Goal: Task Accomplishment & Management: Manage account settings

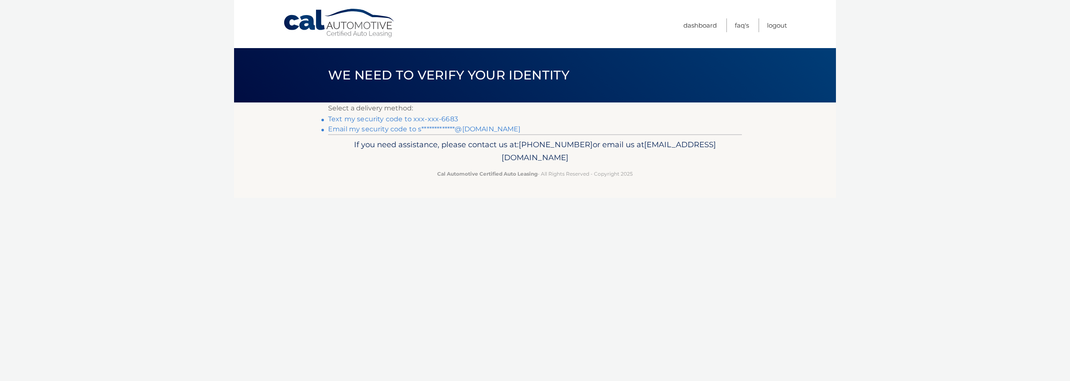
click at [437, 116] on link "Text my security code to xxx-xxx-6683" at bounding box center [393, 119] width 130 height 8
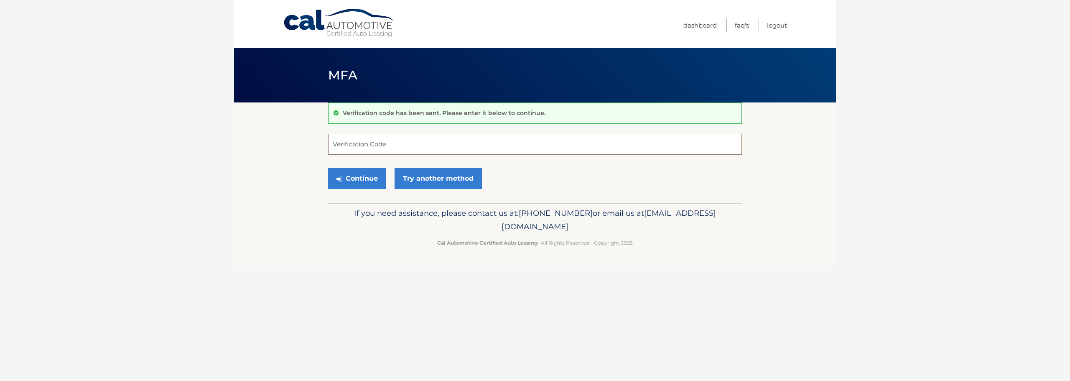
click at [403, 143] on input "Verification Code" at bounding box center [535, 144] width 414 height 21
type input "548897"
click at [376, 176] on button "Continue" at bounding box center [357, 178] width 58 height 21
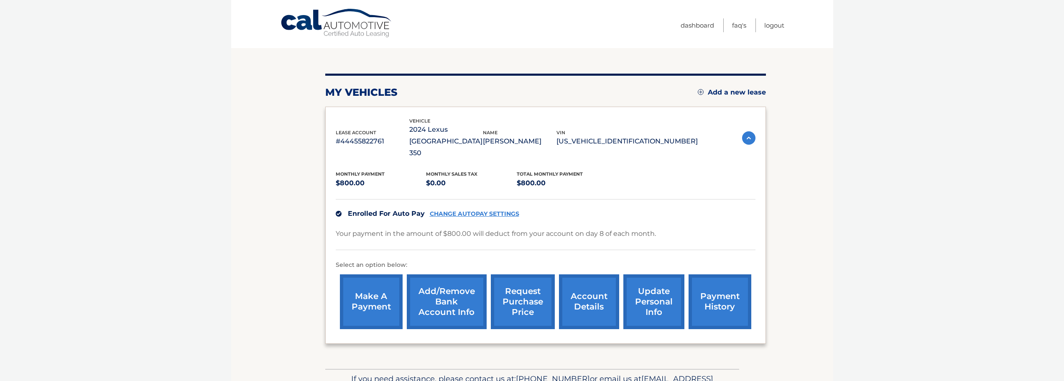
scroll to position [94, 0]
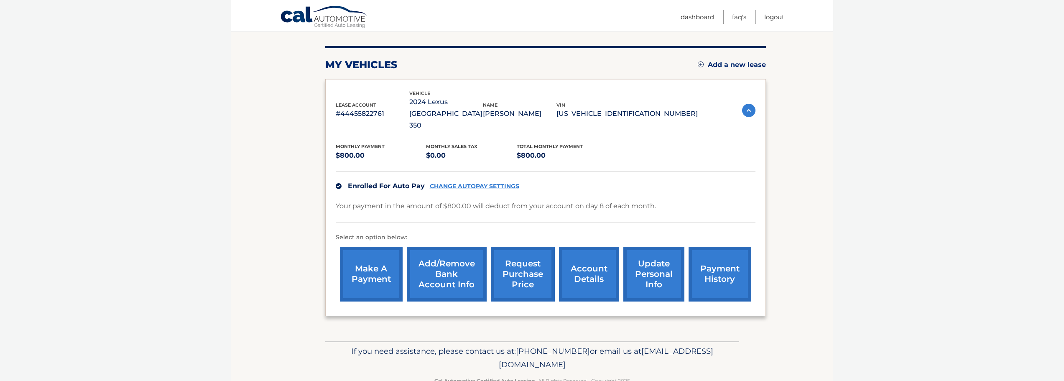
click at [576, 257] on link "account details" at bounding box center [589, 274] width 60 height 55
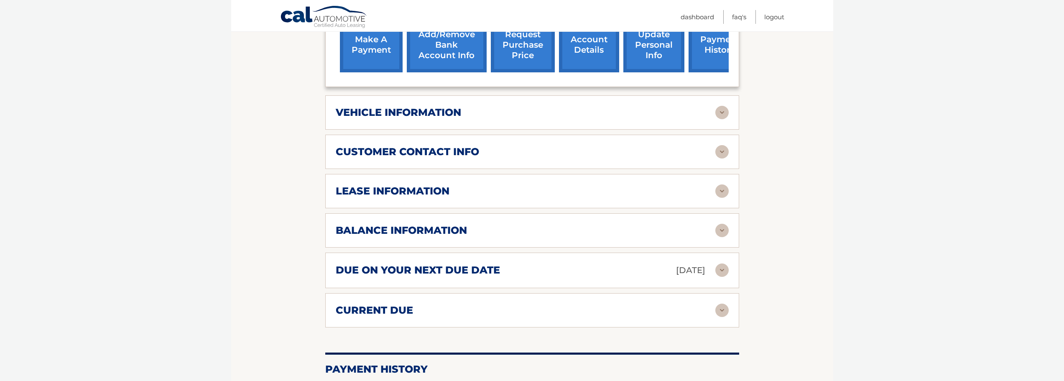
scroll to position [334, 0]
click at [721, 184] on img at bounding box center [721, 190] width 13 height 13
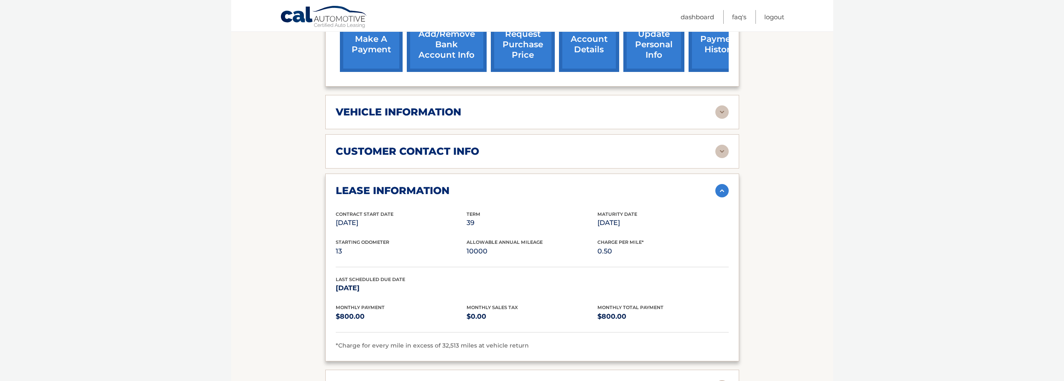
click at [725, 184] on img at bounding box center [721, 190] width 13 height 13
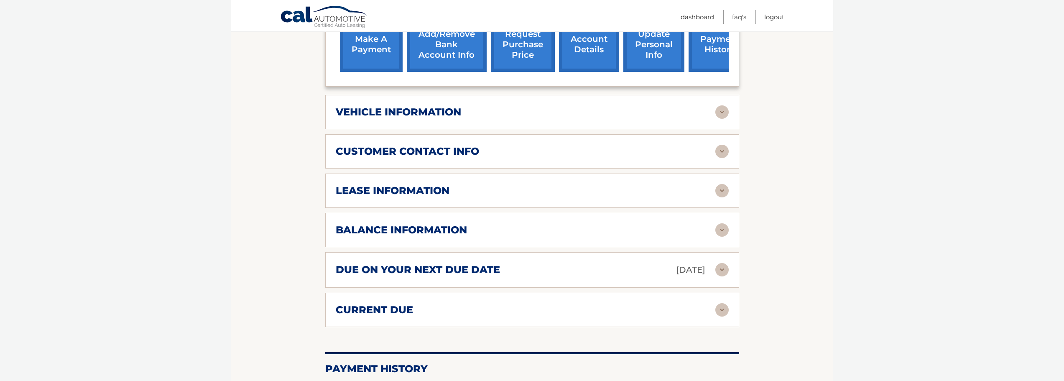
click at [722, 223] on img at bounding box center [721, 229] width 13 height 13
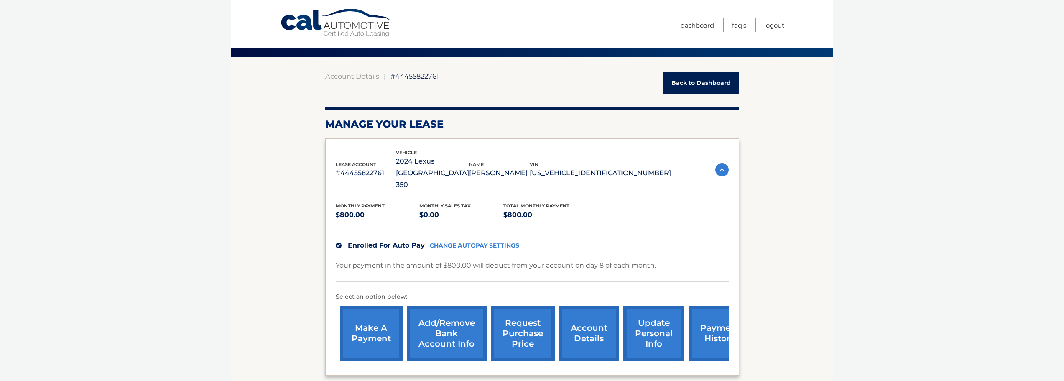
scroll to position [0, 0]
